Goal: Task Accomplishment & Management: Use online tool/utility

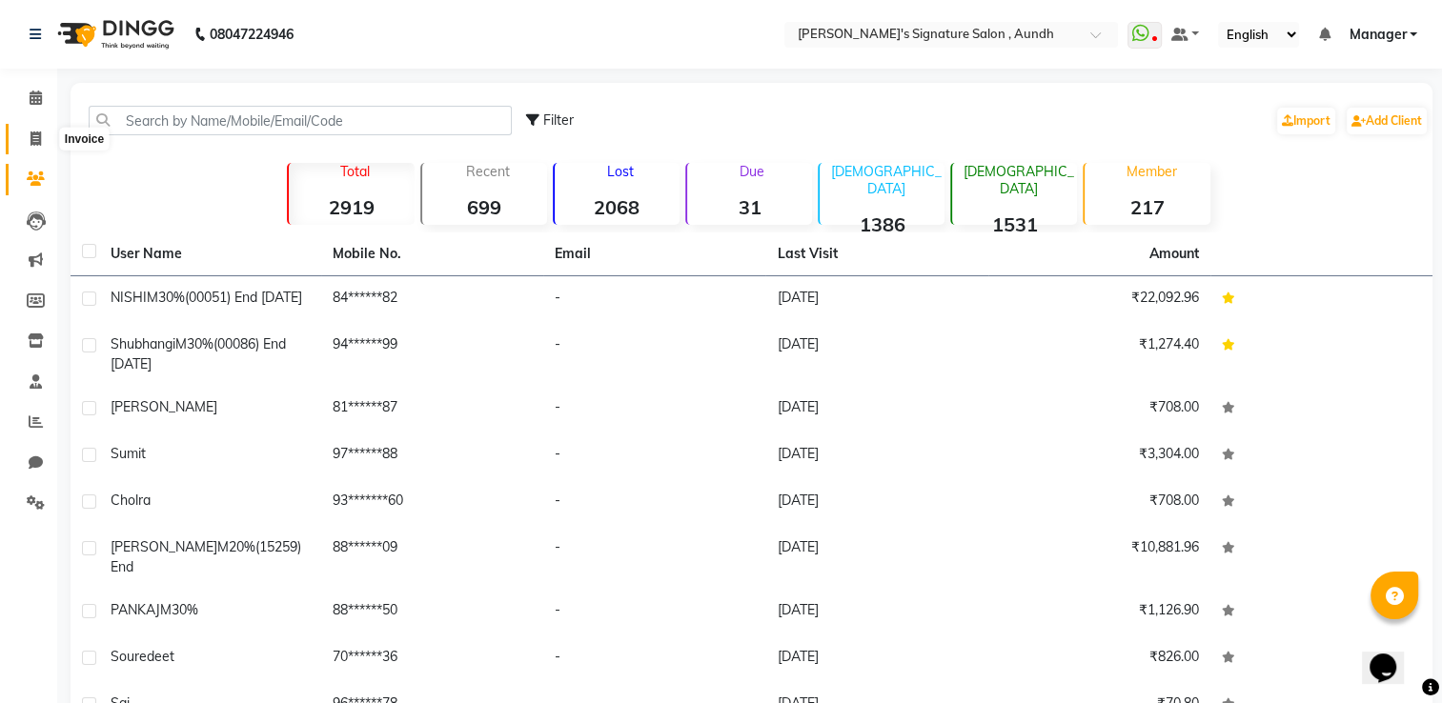
click at [39, 135] on icon at bounding box center [35, 139] width 10 height 14
select select "service"
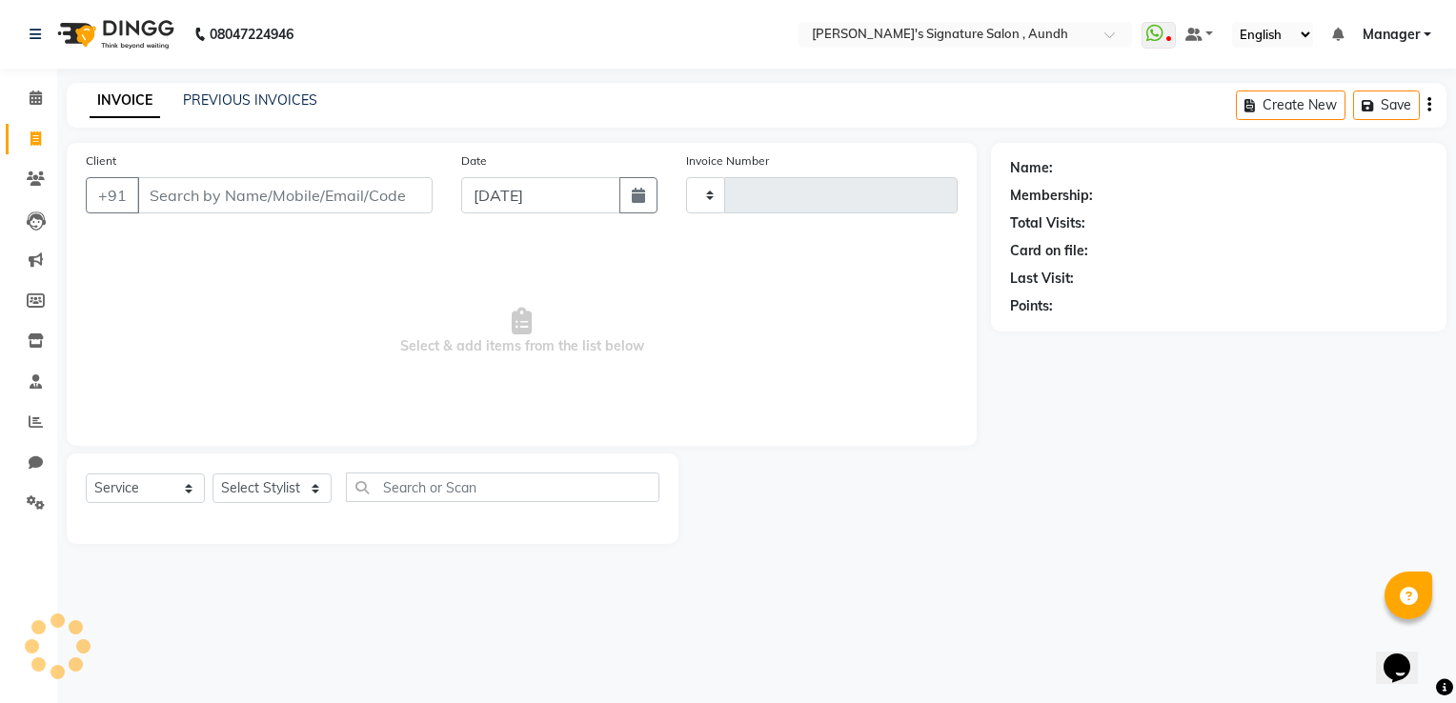
type input "1848"
select select "6342"
